Goal: Task Accomplishment & Management: Use online tool/utility

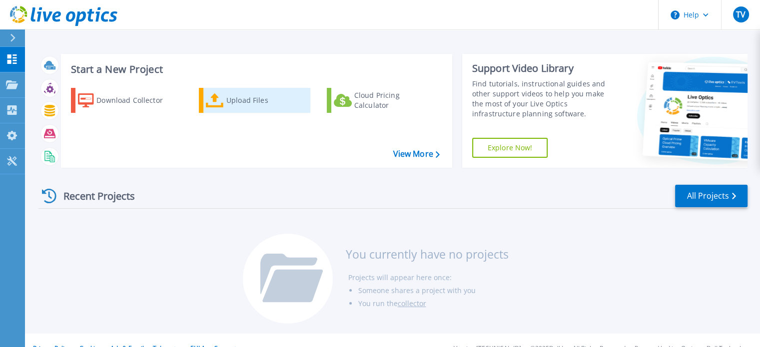
click at [249, 105] on div "Upload Files" at bounding box center [266, 100] width 80 height 20
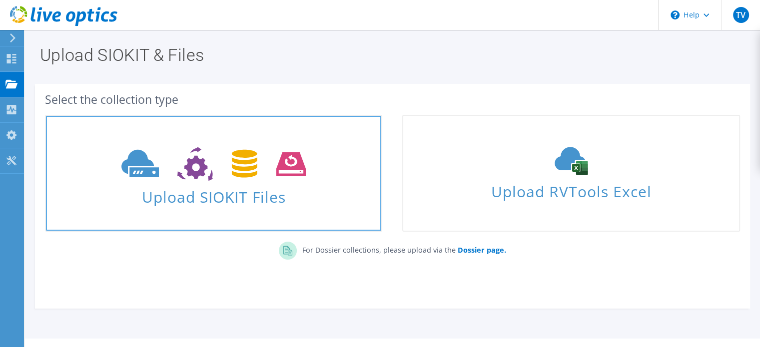
click at [243, 195] on span "Upload SIOKIT Files" at bounding box center [213, 193] width 335 height 21
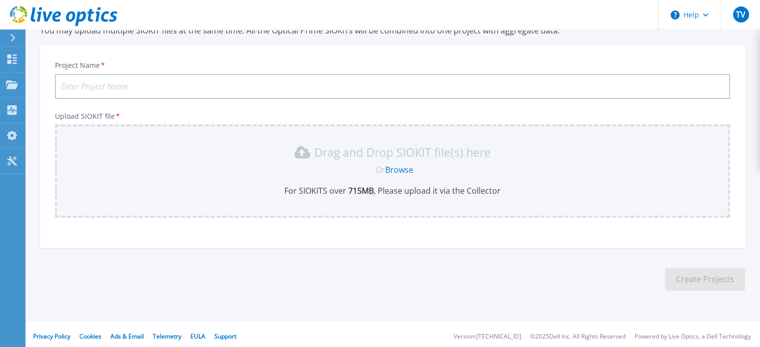
scroll to position [50, 0]
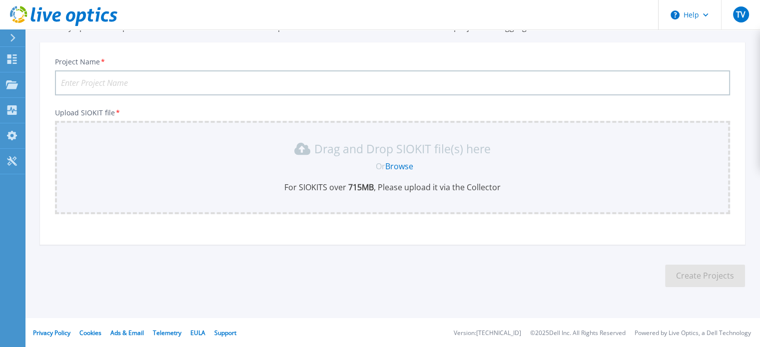
click at [395, 165] on link "Browse" at bounding box center [399, 166] width 28 height 11
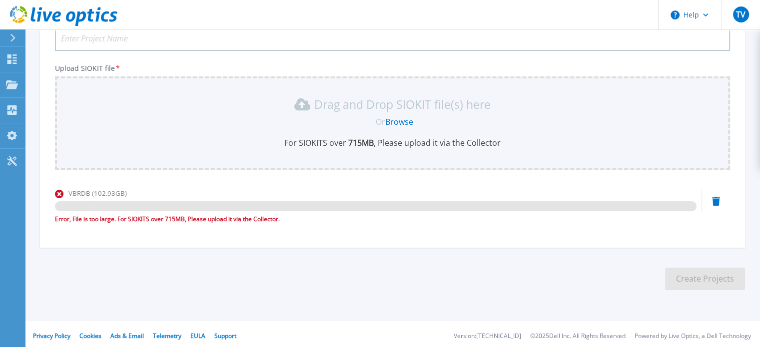
scroll to position [97, 0]
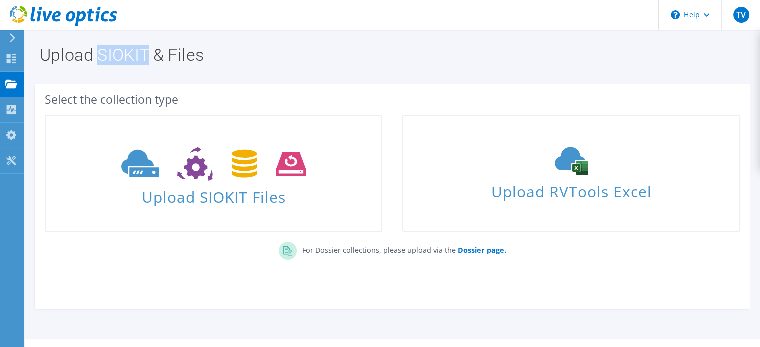
drag, startPoint x: 98, startPoint y: 54, endPoint x: 147, endPoint y: 59, distance: 49.2
click at [147, 59] on h1 "Upload SIOKIT & Files" at bounding box center [390, 54] width 700 height 17
copy h1 "SIOKIT"
